Goal: Task Accomplishment & Management: Manage account settings

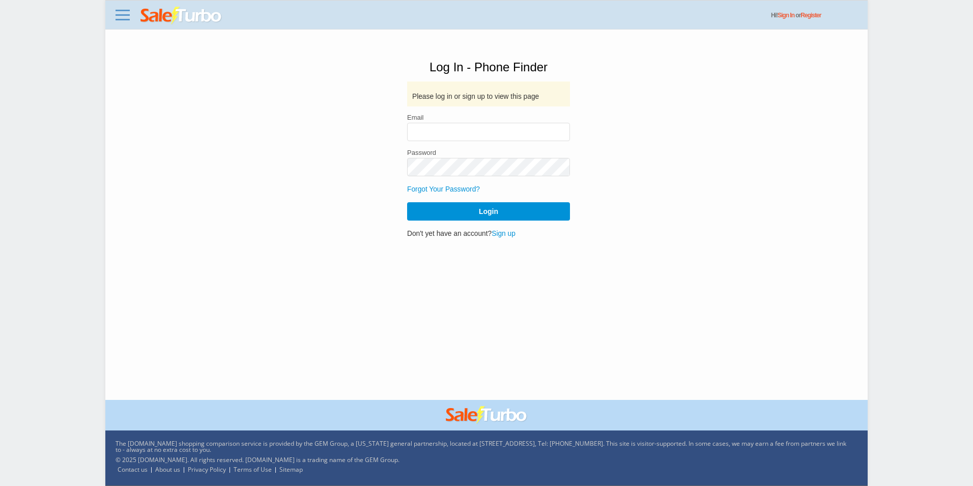
click at [152, 17] on img at bounding box center [182, 16] width 82 height 18
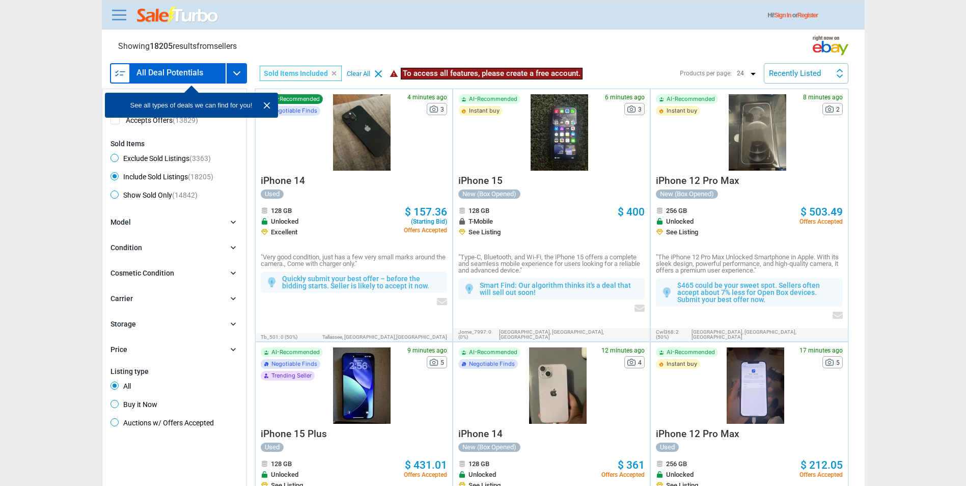
click at [298, 100] on span "AI-Recommended" at bounding box center [295, 99] width 48 height 6
click at [349, 159] on div at bounding box center [362, 132] width 70 height 76
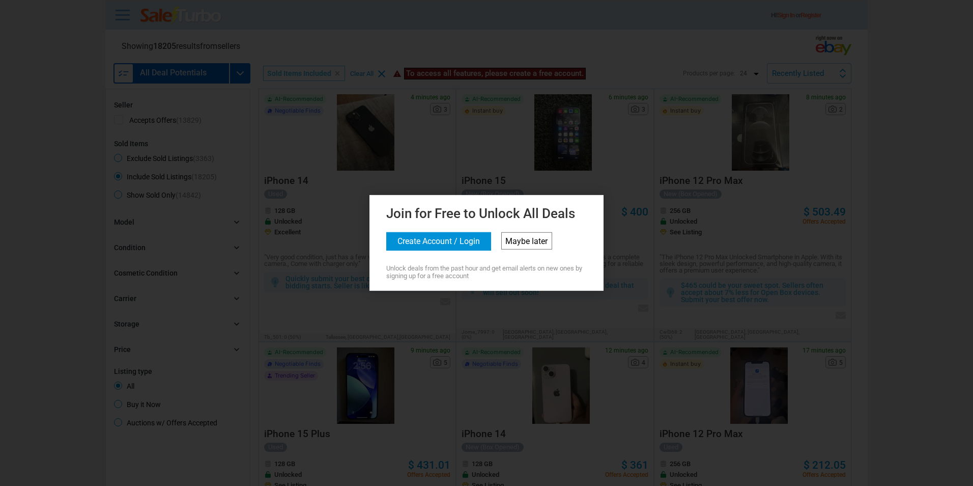
click at [520, 239] on link "Maybe later" at bounding box center [526, 240] width 51 height 17
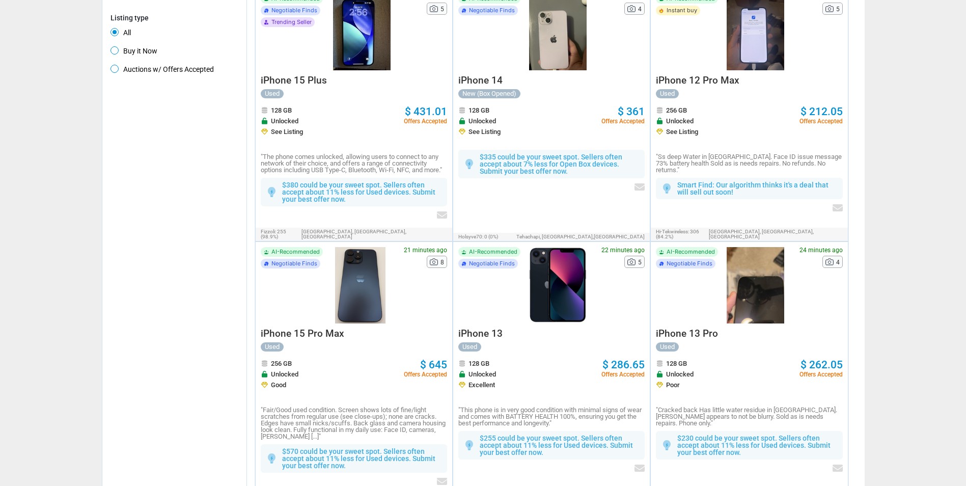
scroll to position [377, 0]
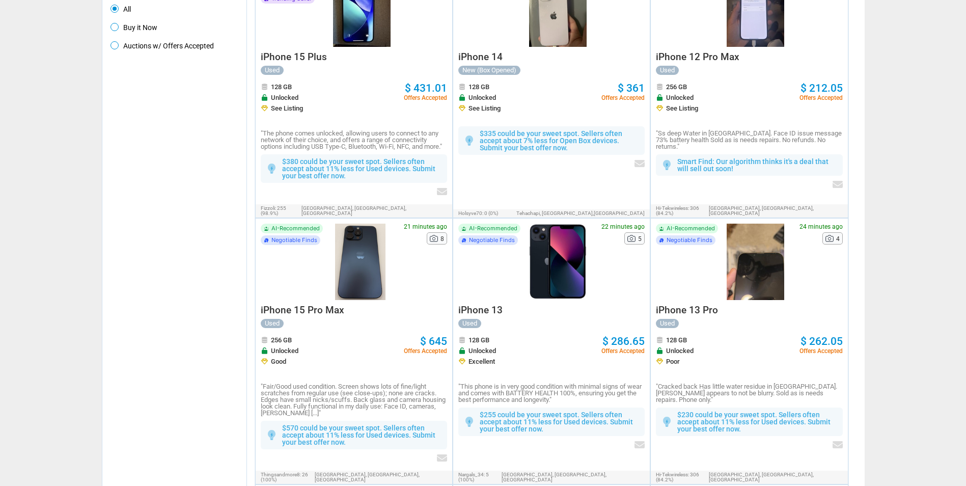
click at [365, 262] on div at bounding box center [360, 262] width 67 height 76
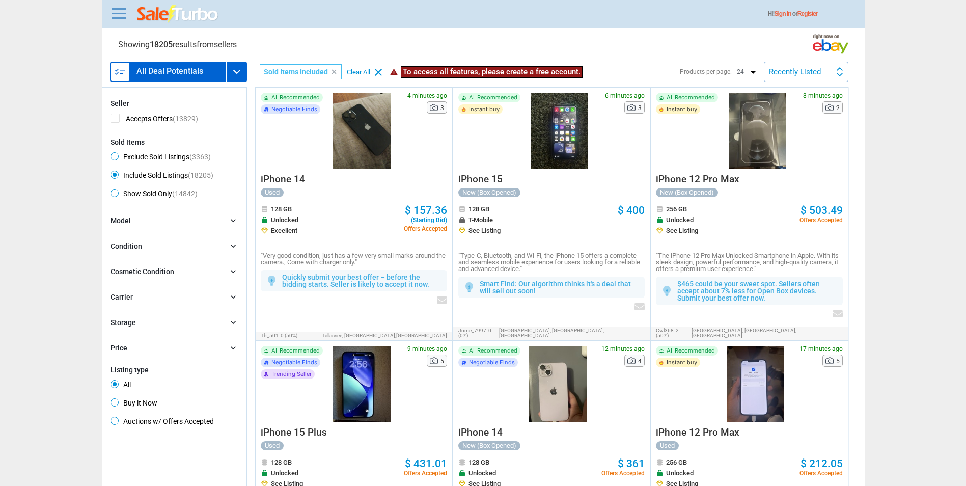
scroll to position [0, 0]
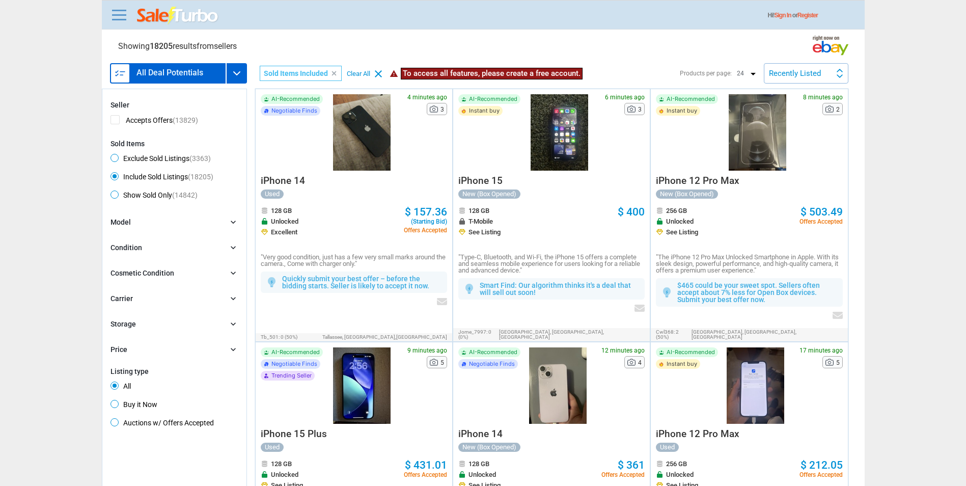
click at [156, 221] on div "Model chevron_right" at bounding box center [174, 222] width 128 height 11
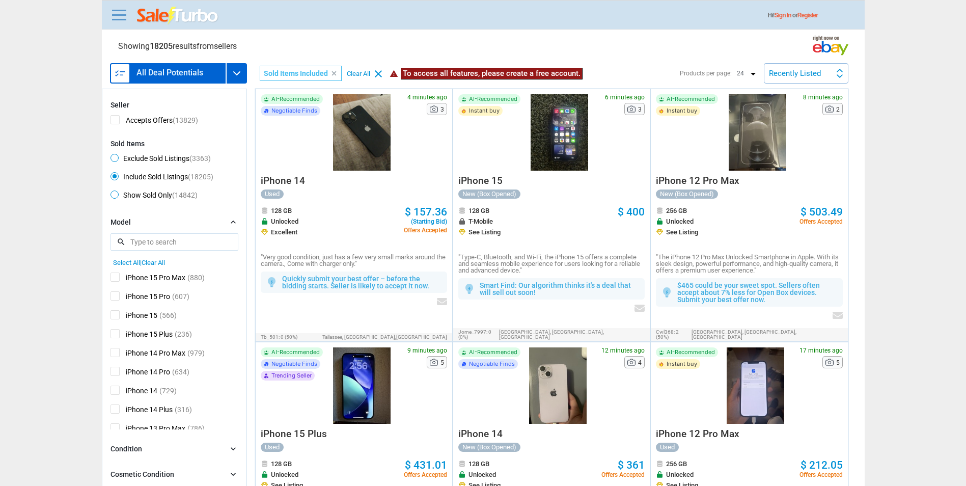
click at [154, 233] on div "Model chevron_right search Select All | Clear All iPhone 15 Pro Max (880) iPhon…" at bounding box center [174, 323] width 128 height 212
click at [151, 242] on input "search" at bounding box center [174, 241] width 128 height 17
type input "a"
type input "w"
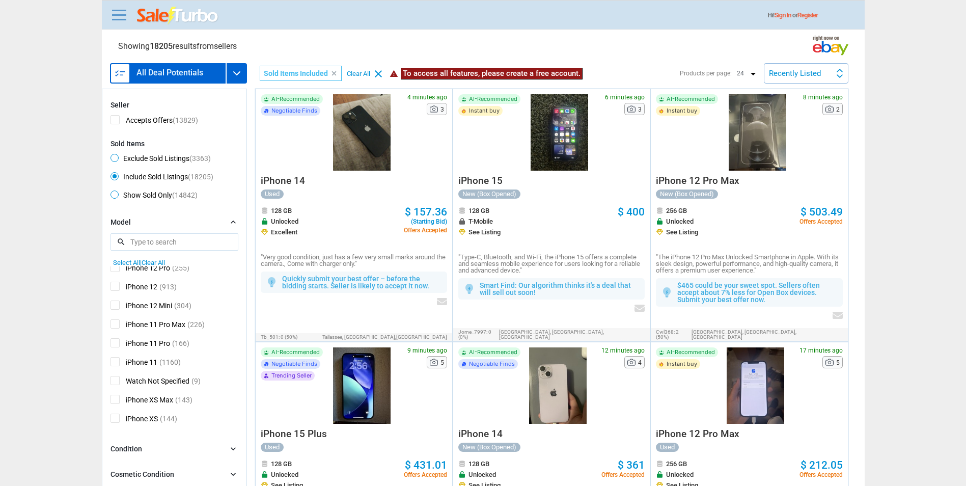
click at [149, 386] on span "Watch Not Specified" at bounding box center [149, 382] width 79 height 13
click at [117, 382] on input "Watch Not Specified" at bounding box center [113, 379] width 7 height 7
checkbox input "true"
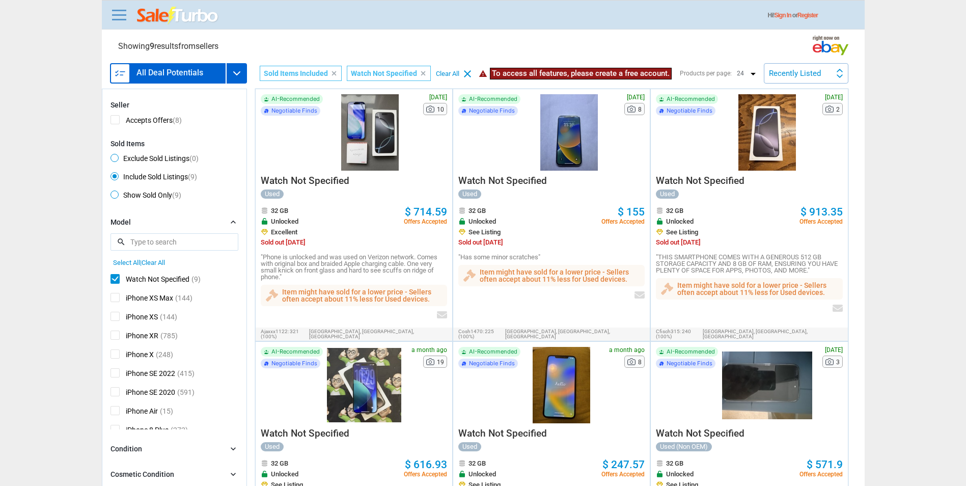
click at [171, 281] on span "Watch Not Specified" at bounding box center [149, 280] width 79 height 13
click at [117, 281] on input "Watch Not Specified" at bounding box center [113, 277] width 7 height 7
checkbox input "false"
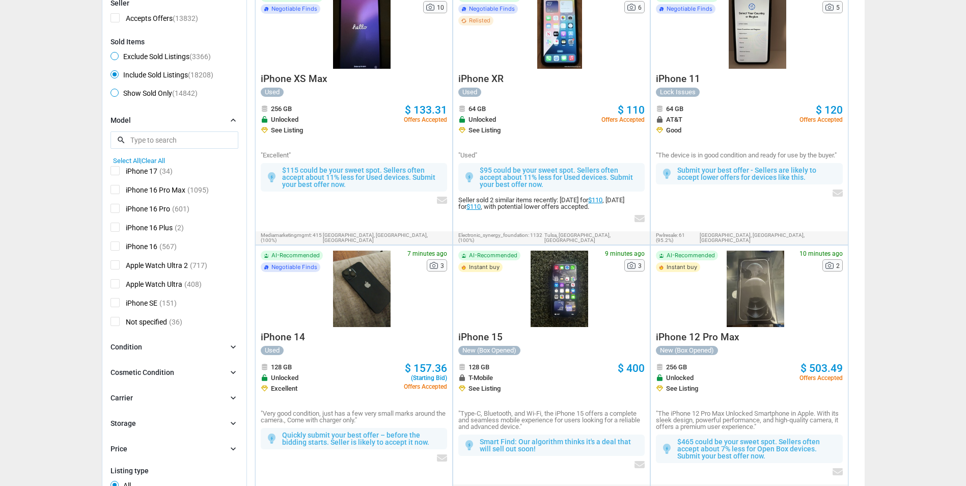
scroll to position [686, 0]
click at [117, 283] on span "Apple Watch Ultra" at bounding box center [146, 281] width 72 height 13
click at [117, 282] on input "Apple Watch Ultra" at bounding box center [113, 278] width 7 height 7
checkbox input "true"
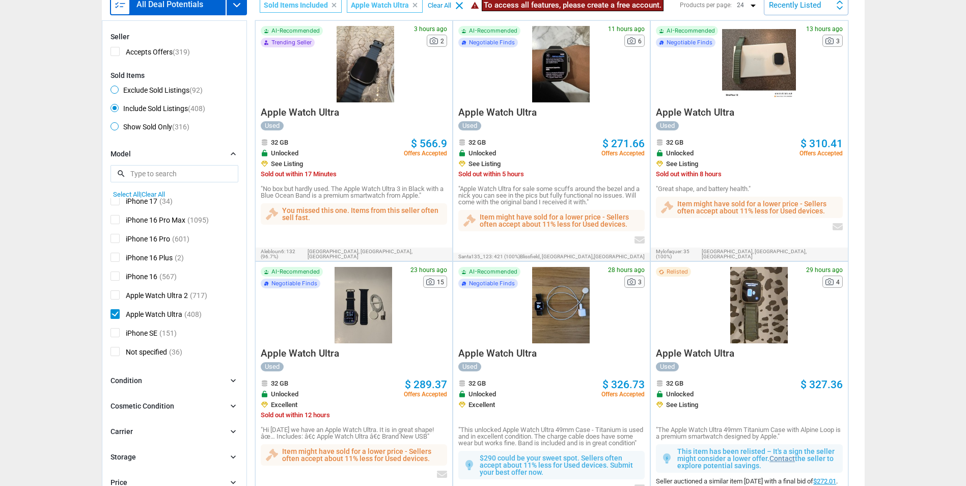
scroll to position [153, 0]
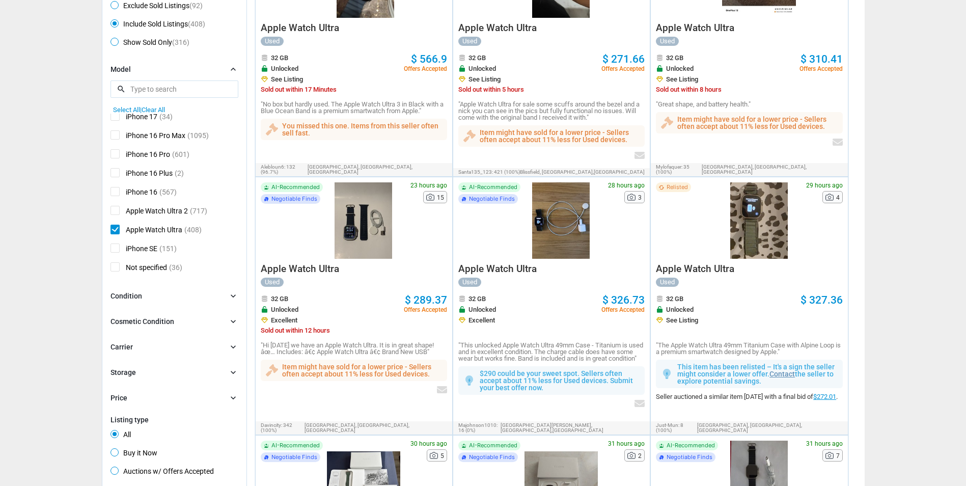
click at [362, 251] on div at bounding box center [363, 220] width 73 height 76
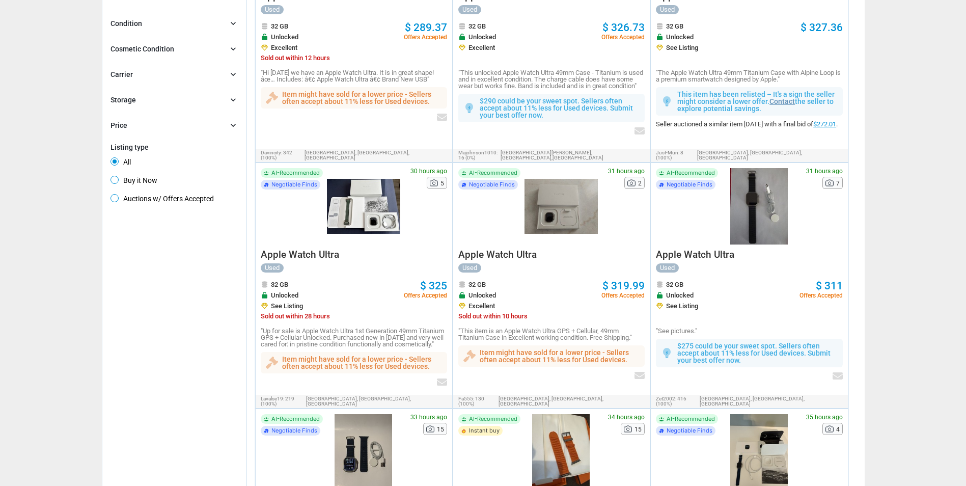
scroll to position [255, 0]
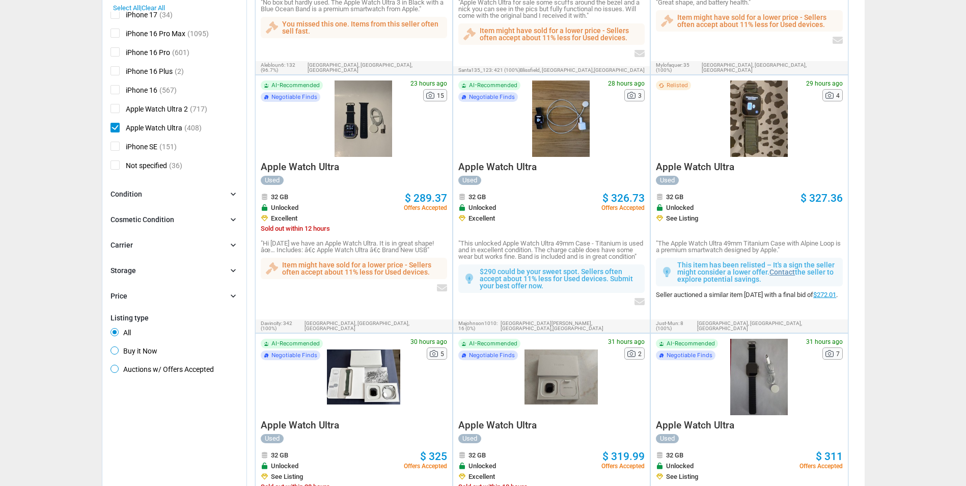
click at [194, 295] on div "Price chevron_right" at bounding box center [174, 296] width 128 height 11
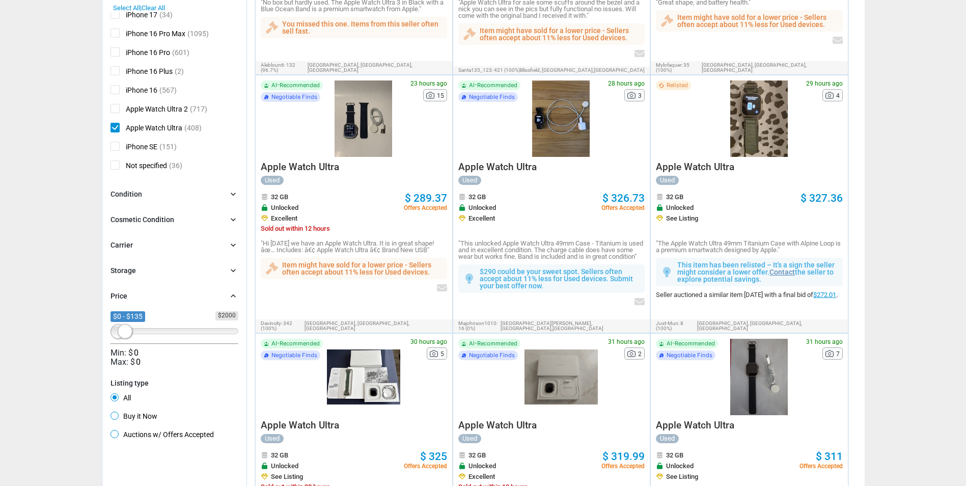
drag, startPoint x: 229, startPoint y: 331, endPoint x: 124, endPoint y: 326, distance: 105.5
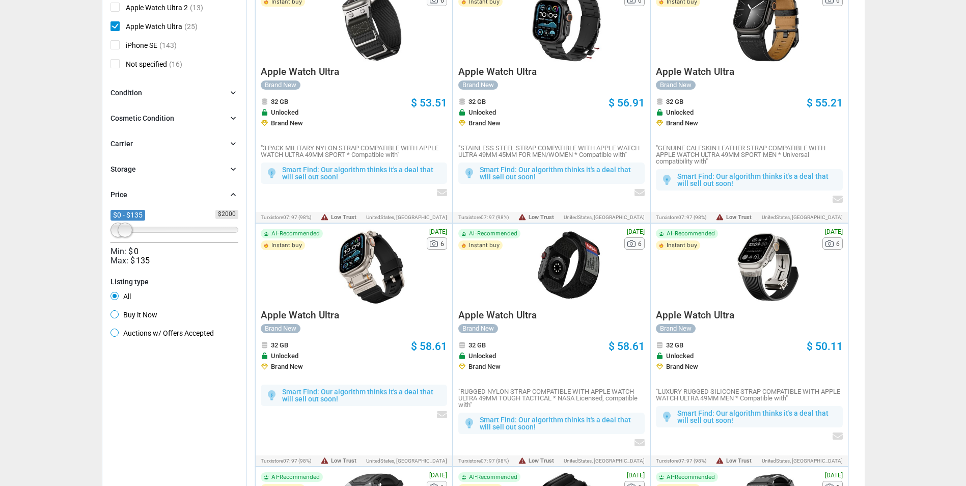
scroll to position [356, 0]
drag, startPoint x: 127, startPoint y: 233, endPoint x: 135, endPoint y: 235, distance: 8.5
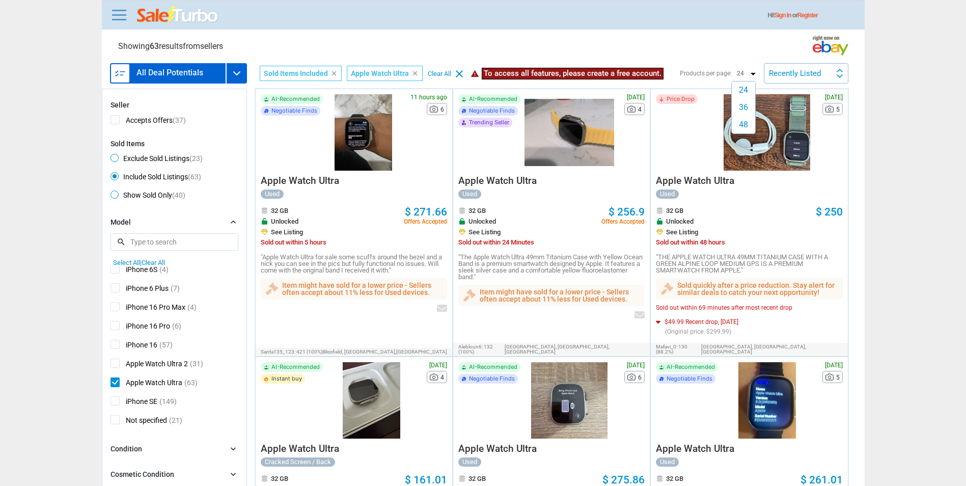
click at [755, 74] on div "24 36 48" at bounding box center [746, 73] width 24 height 12
click at [762, 72] on div "Products per page: 24 36 48 24 36 48 24 36 48 Recently Listed Recently Listed P…" at bounding box center [764, 73] width 169 height 20
click at [790, 76] on div "Recently Listed" at bounding box center [795, 74] width 52 height 8
click at [793, 126] on li "Price (L)" at bounding box center [806, 118] width 82 height 22
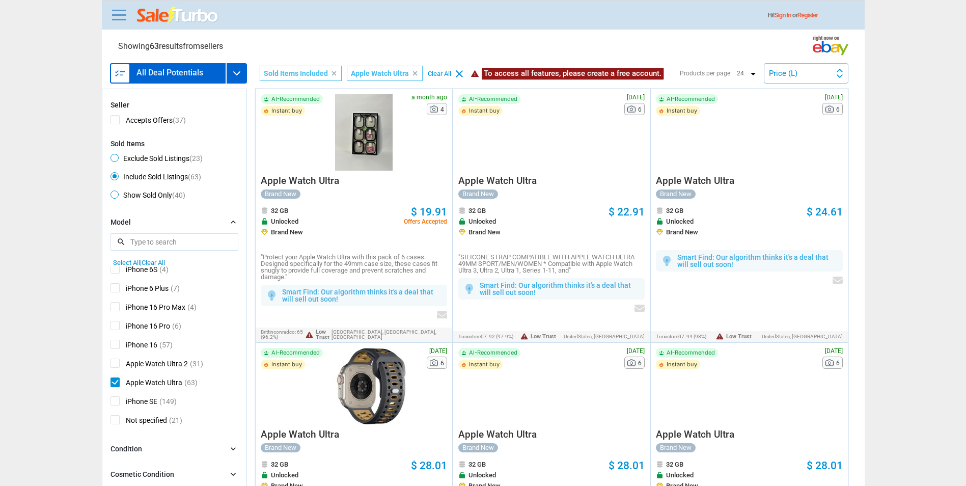
click at [796, 68] on div "Price (L) Recently Listed Price (L) Price Drop Time" at bounding box center [806, 73] width 85 height 20
click at [790, 144] on li "Price Drop Time" at bounding box center [806, 140] width 82 height 22
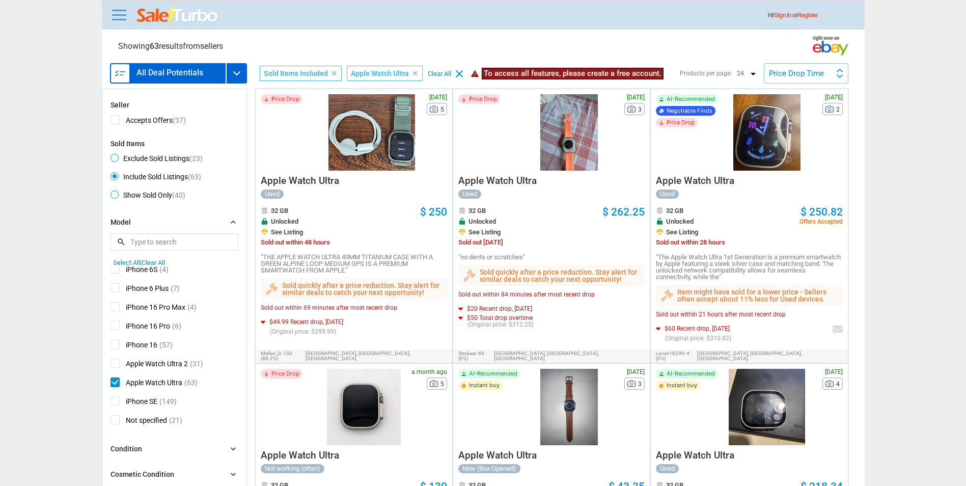
type input "279"
click at [377, 147] on div at bounding box center [372, 132] width 90 height 76
click at [513, 79] on div "warning To access all features, please create a free account." at bounding box center [566, 73] width 193 height 15
click at [516, 73] on span "To access all features, please create a free account." at bounding box center [573, 74] width 182 height 12
click at [496, 71] on span "To access all features, please create a free account." at bounding box center [573, 74] width 182 height 12
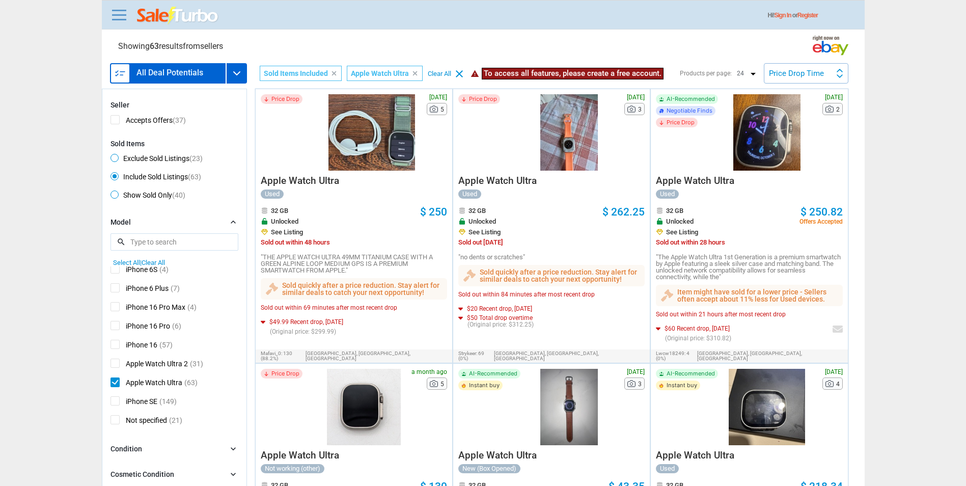
click at [791, 18] on link "Sign In" at bounding box center [782, 15] width 17 height 7
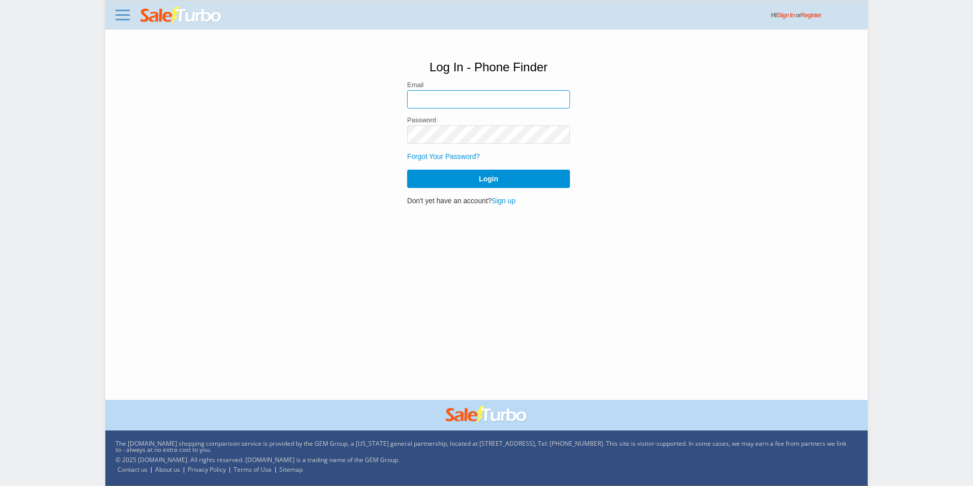
click at [448, 91] on input "email" at bounding box center [488, 99] width 163 height 18
type input "ejemplos133@gmail.com"
click at [407, 170] on button "Login" at bounding box center [488, 179] width 163 height 18
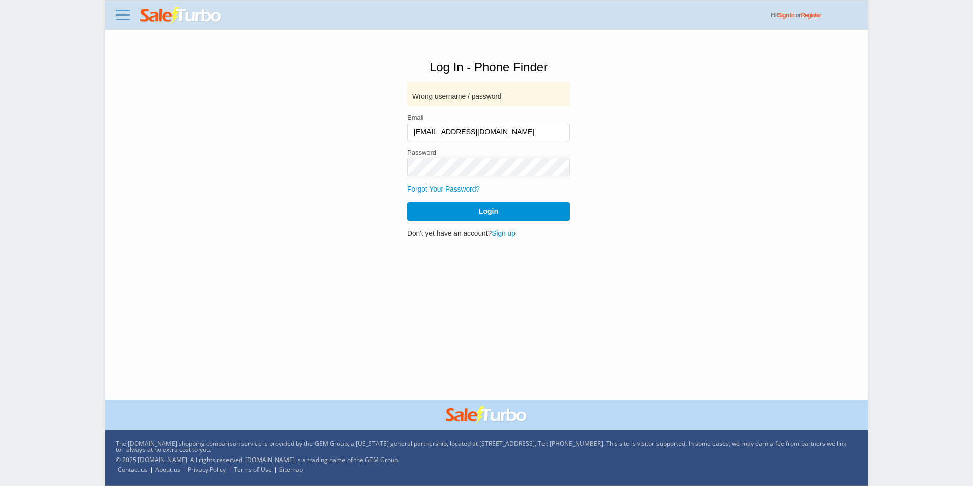
click at [462, 157] on div "Password" at bounding box center [488, 162] width 163 height 27
click at [452, 200] on form "Email ejemplos133@gmail.com Password Forgot Your Password? Login" at bounding box center [488, 167] width 163 height 106
click at [452, 182] on form "Email ejemplos133@gmail.com Password Forgot Your Password? Login" at bounding box center [488, 167] width 163 height 106
click at [462, 138] on input "ejemplos133@gmail.com" at bounding box center [488, 132] width 163 height 18
click at [462, 138] on input "[EMAIL_ADDRESS][DOMAIN_NAME]" at bounding box center [488, 132] width 163 height 18
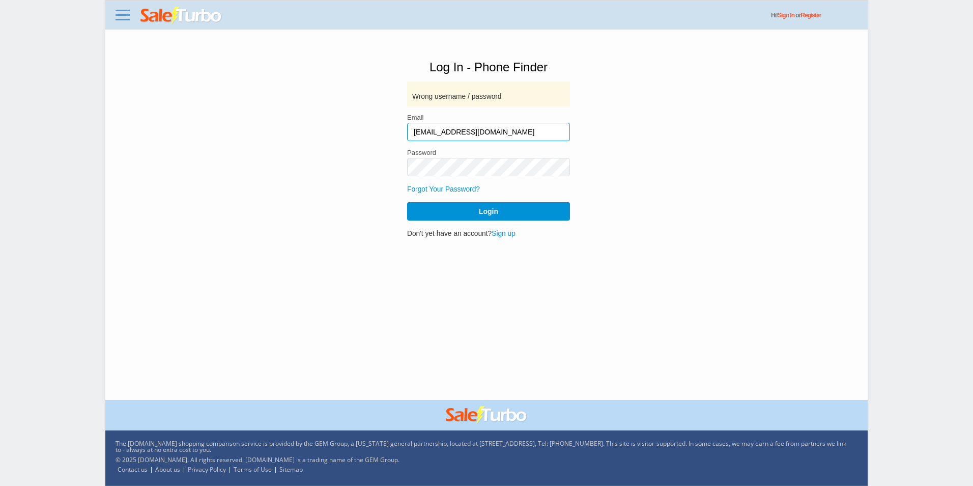
click at [462, 138] on input "[EMAIL_ADDRESS][DOMAIN_NAME]" at bounding box center [488, 132] width 163 height 18
click at [438, 201] on form "Email Password Forgot Your Password? Login" at bounding box center [488, 167] width 163 height 106
click at [440, 186] on link "Forgot Your Password?" at bounding box center [443, 189] width 73 height 8
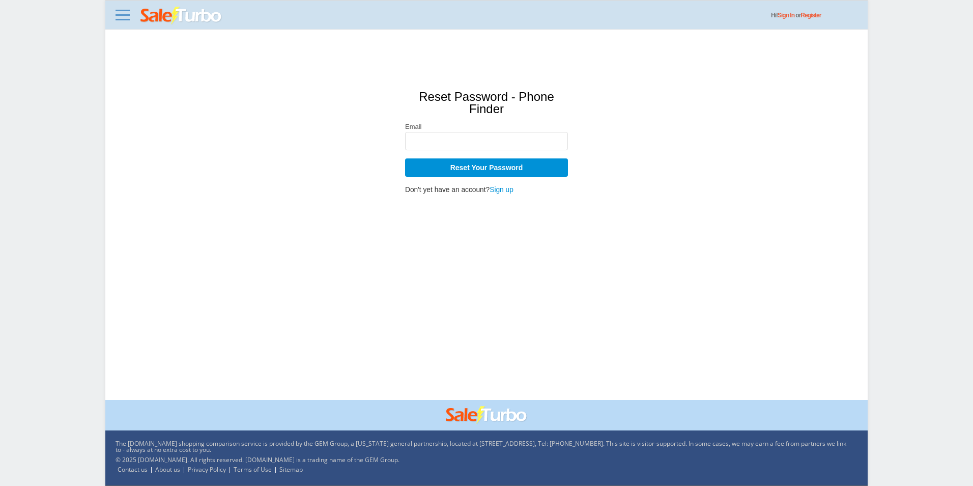
click at [450, 131] on div "Email" at bounding box center [486, 136] width 163 height 27
click at [450, 137] on input "email" at bounding box center [486, 141] width 163 height 18
paste input "[EMAIL_ADDRESS][DOMAIN_NAME]"
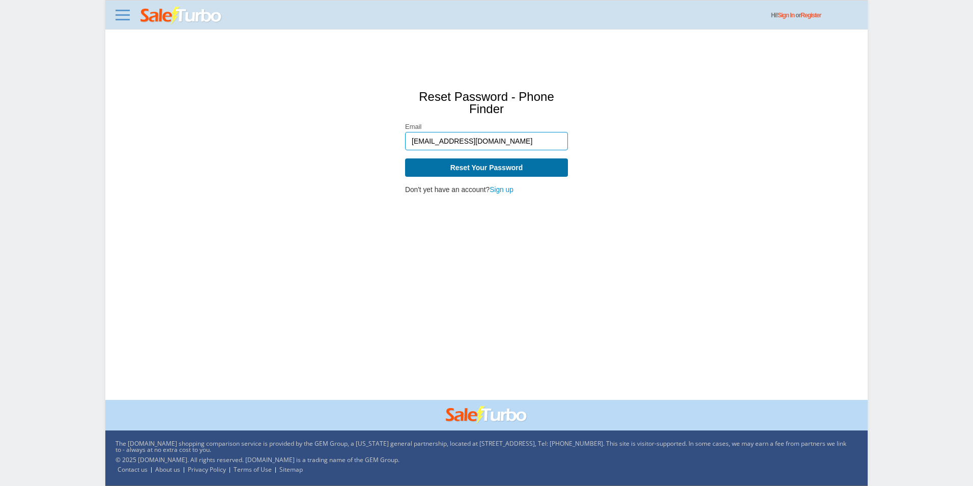
type input "[EMAIL_ADDRESS][DOMAIN_NAME]"
click at [455, 164] on button "Reset Your Password" at bounding box center [486, 167] width 163 height 18
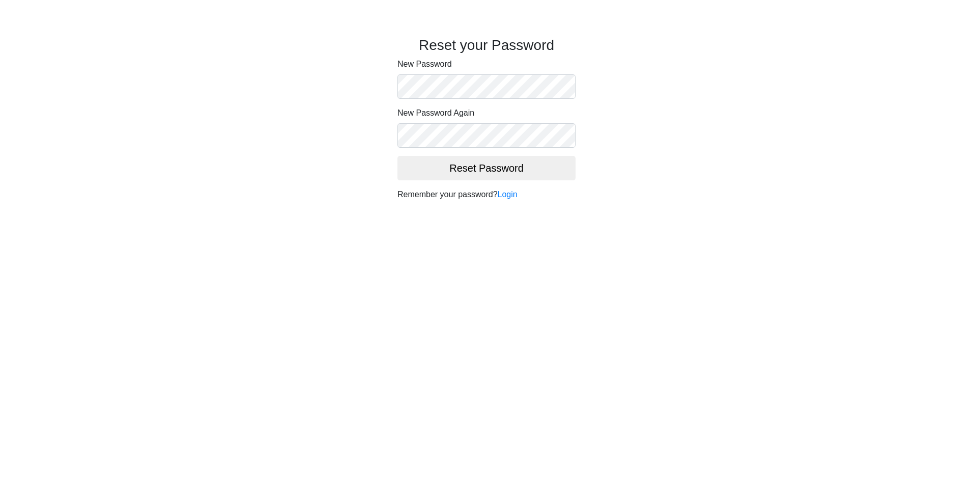
click at [451, 68] on div "New Password" at bounding box center [487, 78] width 178 height 41
click at [464, 174] on button "Reset Password" at bounding box center [487, 168] width 178 height 24
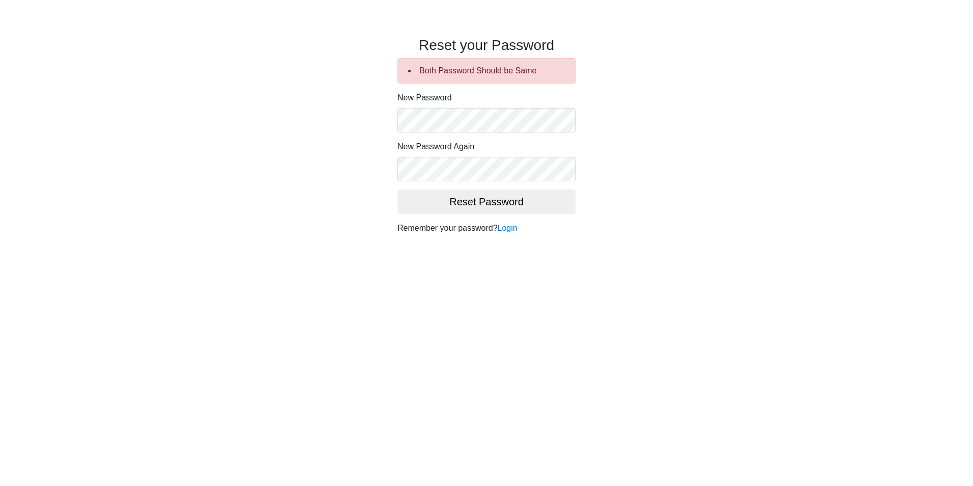
click at [468, 182] on form "eb263ee7ecac668d46eeeb412a3e7dd9f1a8a33cb0918226632ea8cbbafcc6de00196bd38e309ba…" at bounding box center [487, 153] width 178 height 122
click at [467, 213] on button "Reset Password" at bounding box center [487, 201] width 178 height 24
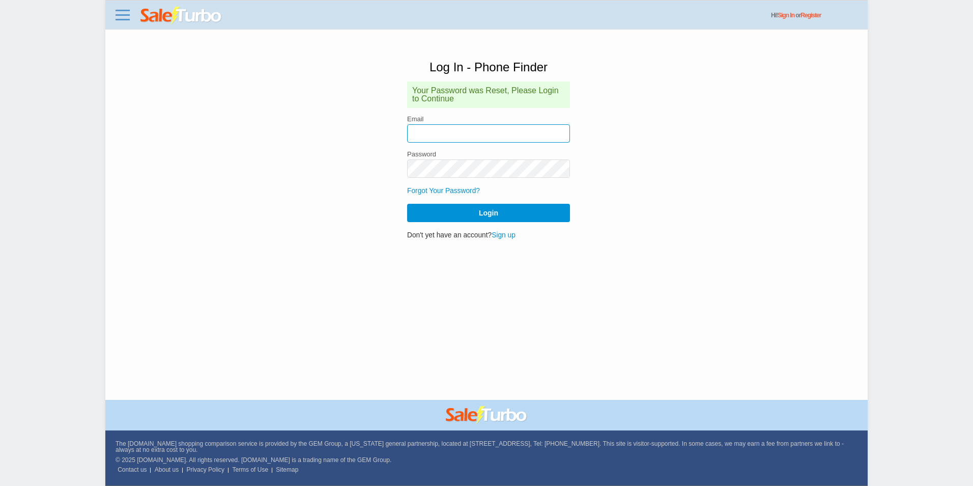
type input "[EMAIL_ADDRESS][DOMAIN_NAME]"
